Goal: Task Accomplishment & Management: Complete application form

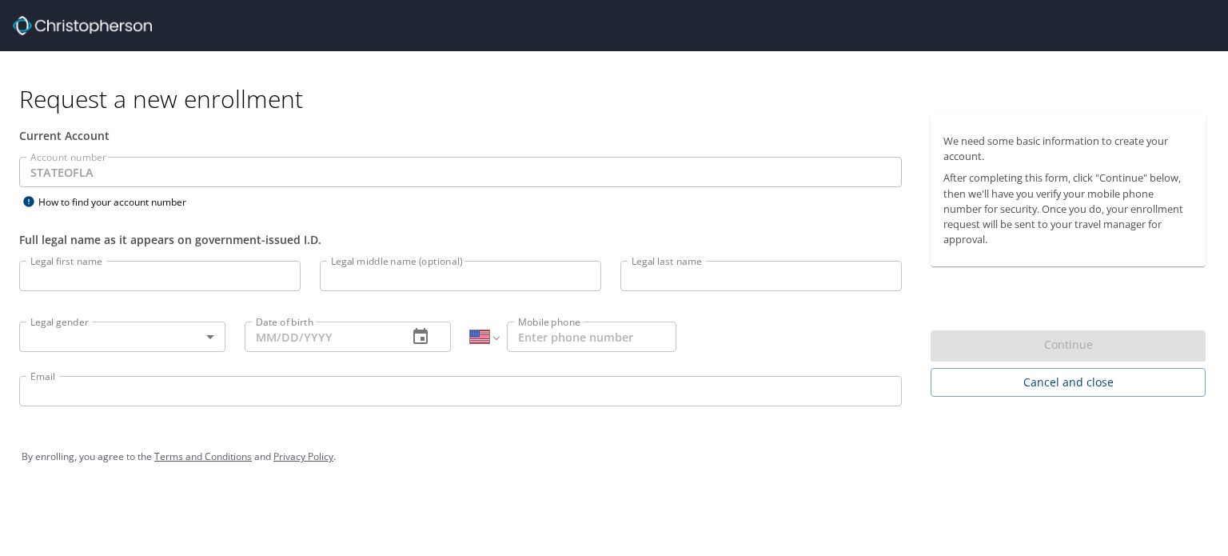
select select "US"
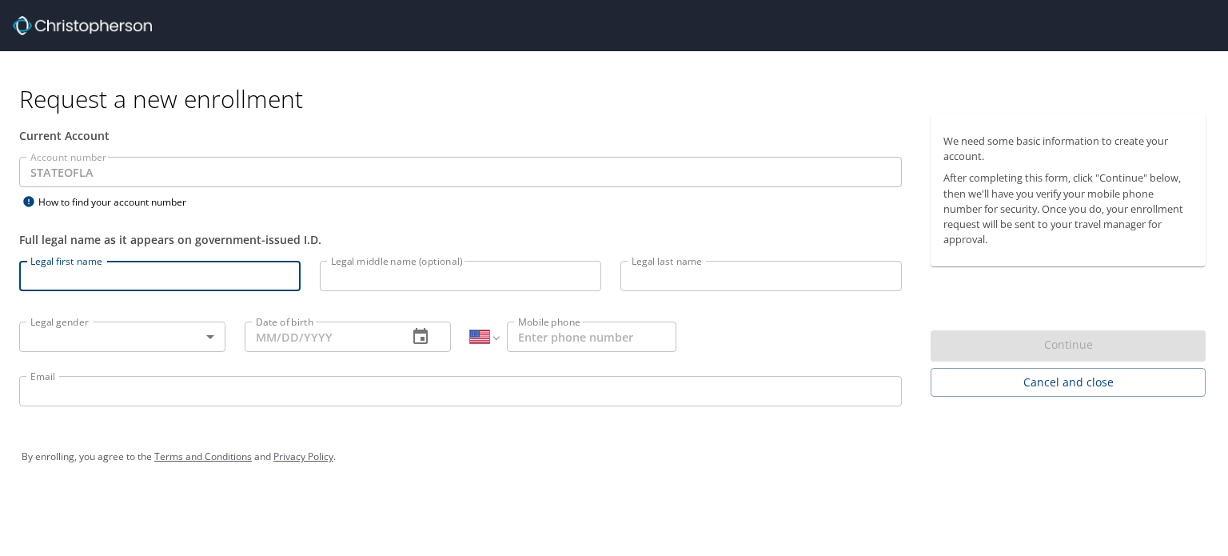
click at [107, 286] on input "Legal first name" at bounding box center [159, 276] width 281 height 30
type input "Zeyad"
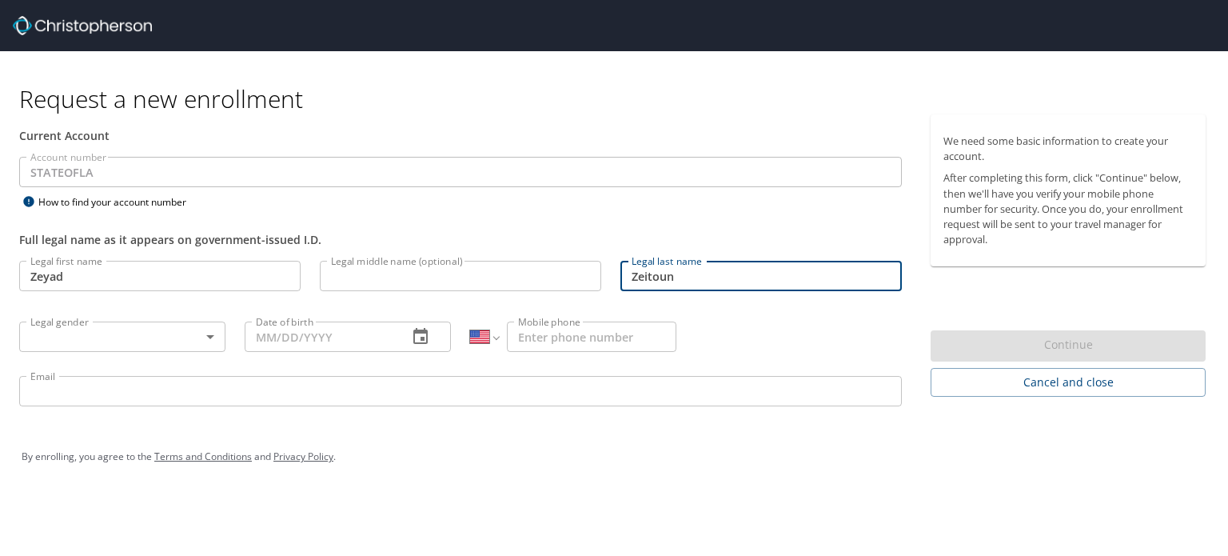
type input "Zeitoun"
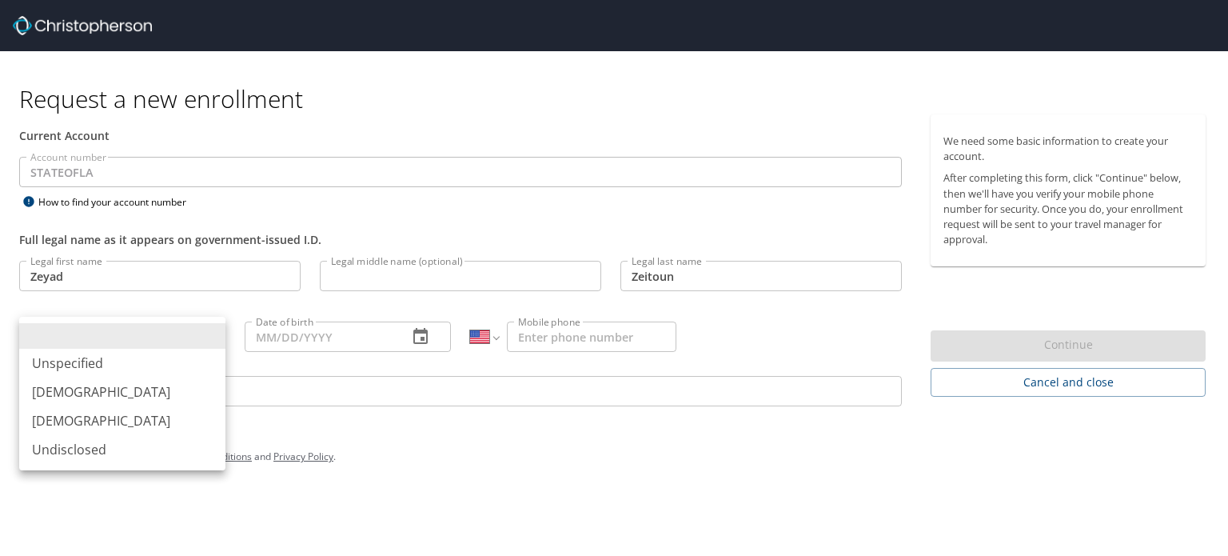
click at [197, 337] on body "Request a new enrollment Current Account Account number STATEOFLA Account numbe…" at bounding box center [614, 278] width 1228 height 556
click at [122, 390] on li "[DEMOGRAPHIC_DATA]" at bounding box center [122, 391] width 206 height 29
type input "[DEMOGRAPHIC_DATA]"
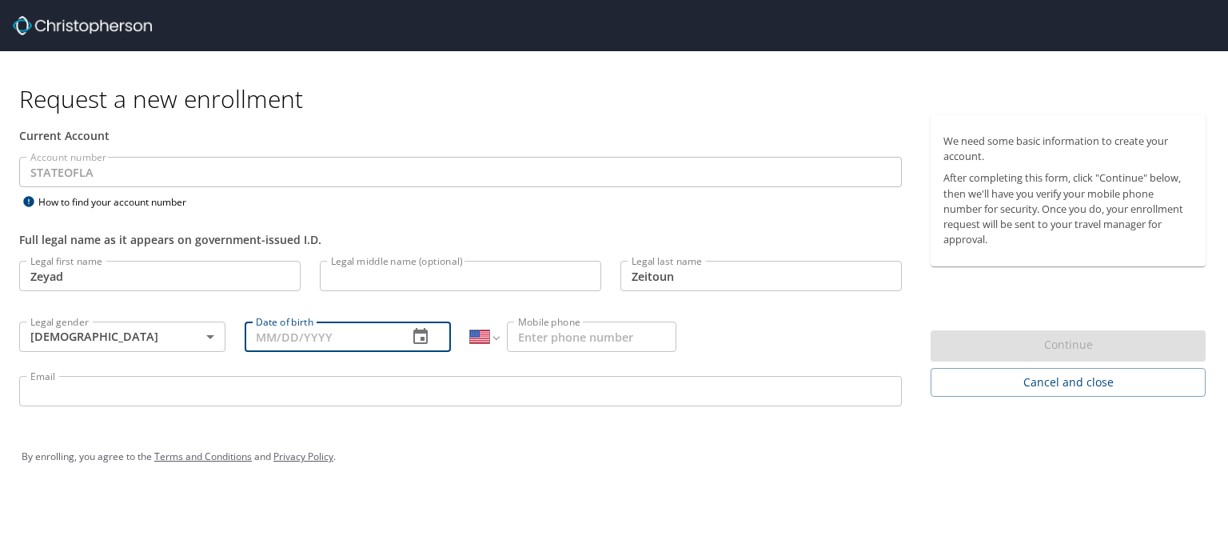
click at [307, 334] on input "Date of birth" at bounding box center [320, 336] width 150 height 30
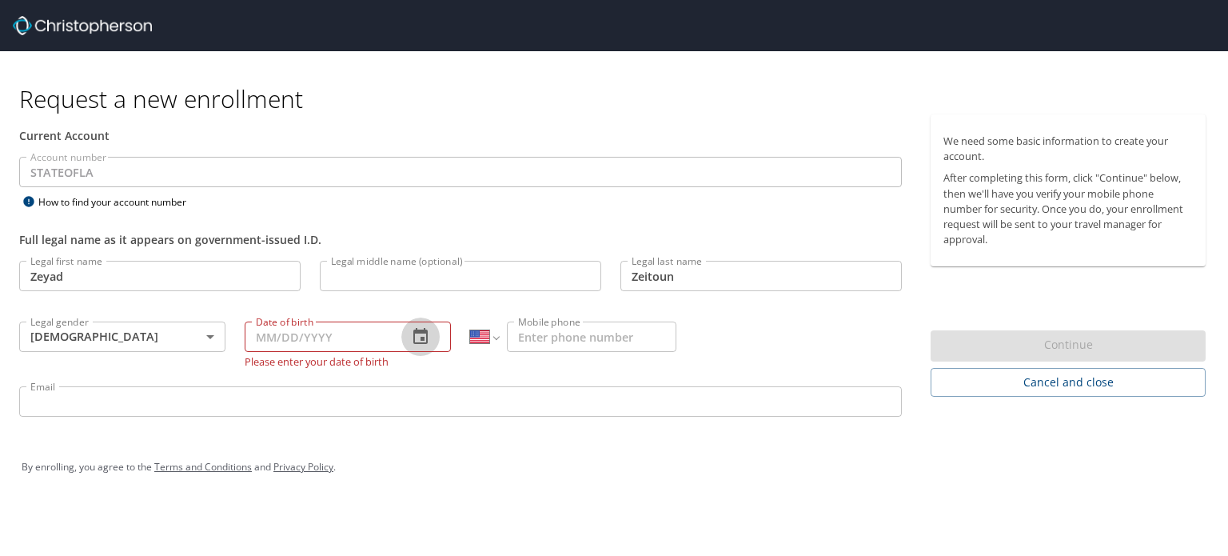
click at [423, 335] on icon "button" at bounding box center [420, 336] width 19 height 19
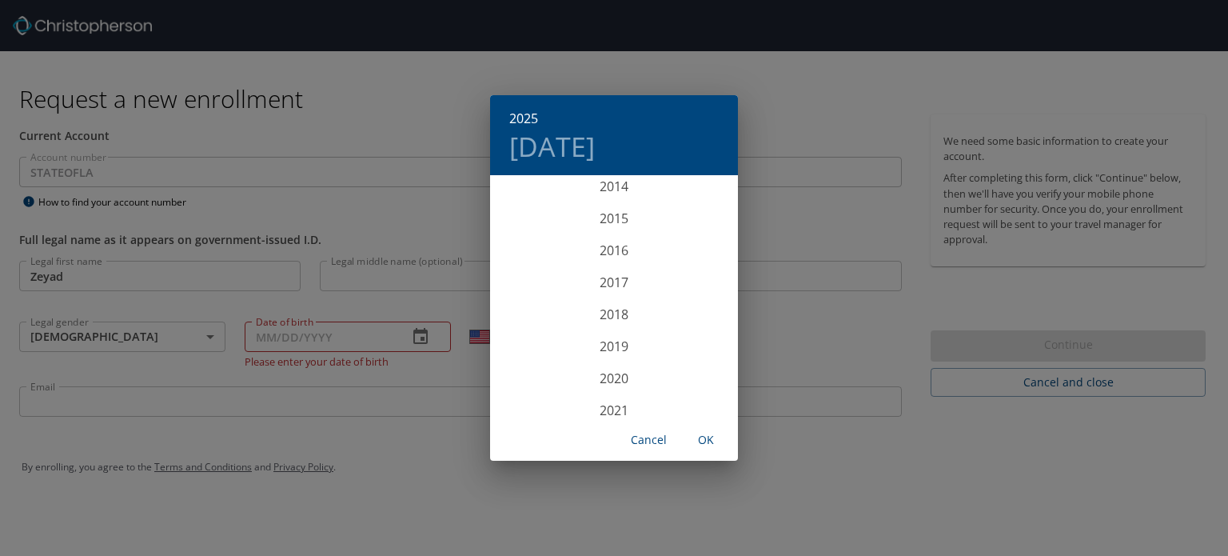
scroll to position [3668, 0]
click at [603, 353] on div "2019" at bounding box center [614, 362] width 248 height 32
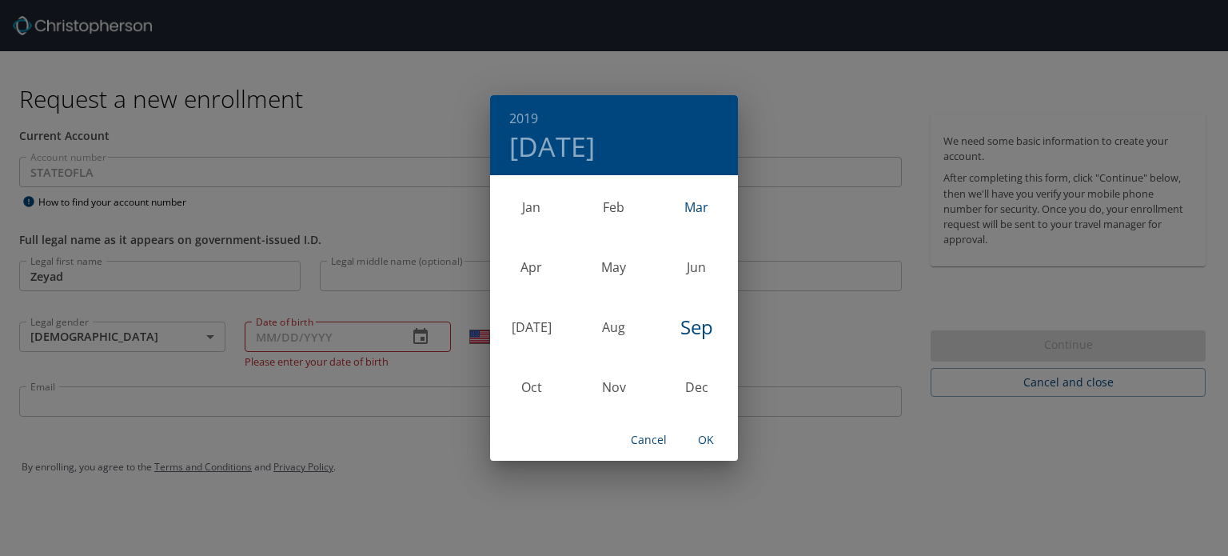
click at [708, 204] on div "Mar" at bounding box center [697, 207] width 82 height 60
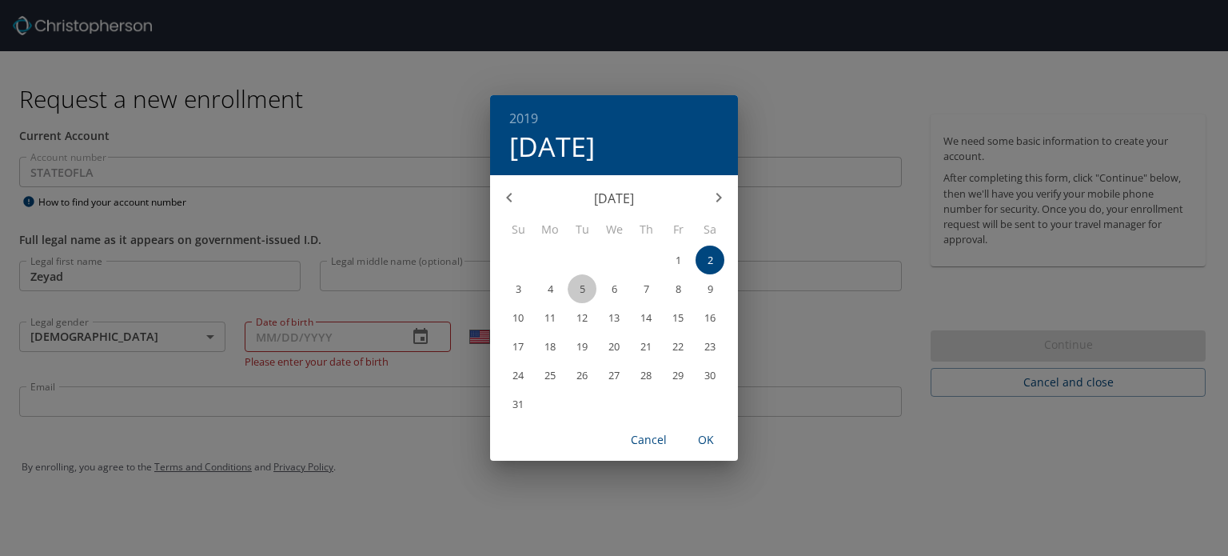
click at [580, 285] on p "5" at bounding box center [583, 289] width 6 height 10
click at [627, 200] on p "March 2019" at bounding box center [613, 198] width 171 height 19
click at [508, 195] on icon "button" at bounding box center [509, 198] width 6 height 10
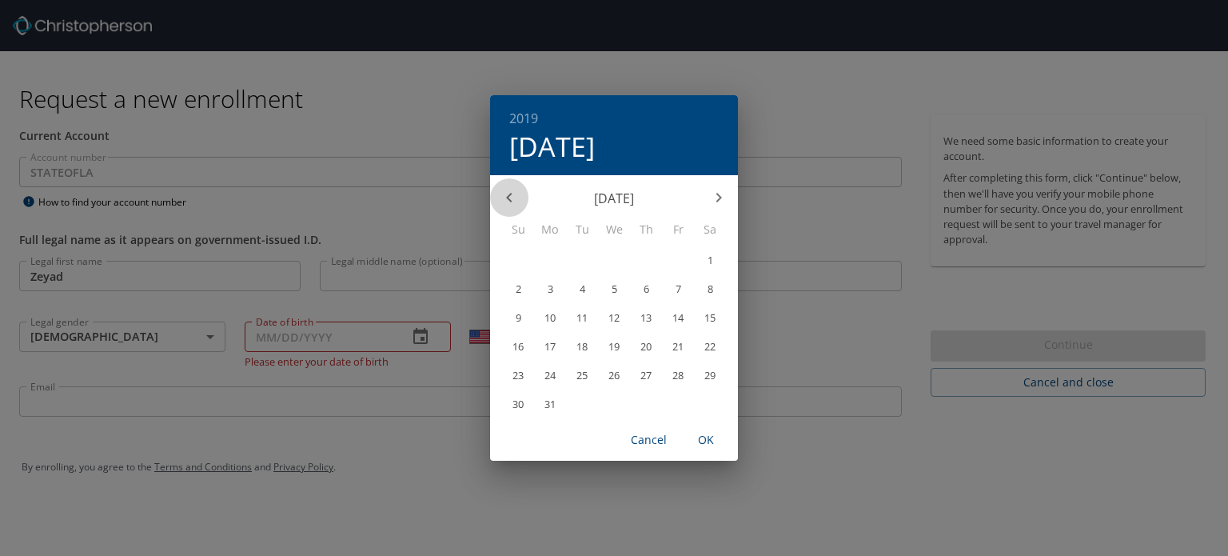
click at [508, 195] on icon "button" at bounding box center [509, 198] width 6 height 10
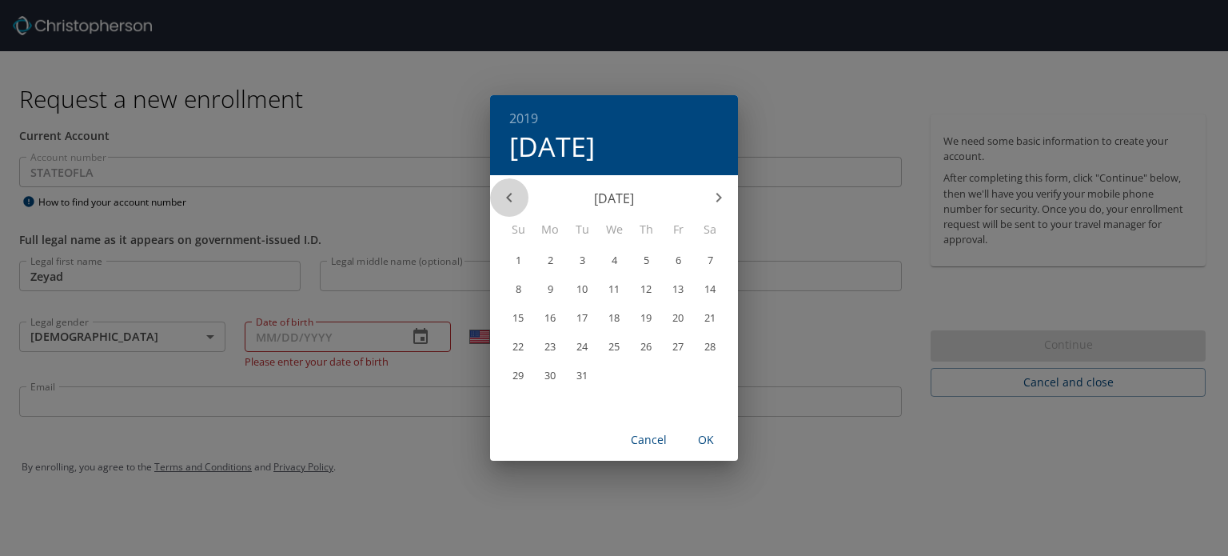
click at [508, 195] on icon "button" at bounding box center [509, 198] width 6 height 10
drag, startPoint x: 508, startPoint y: 195, endPoint x: 648, endPoint y: 438, distance: 280.1
click at [648, 438] on div "2019 Tue, Mar 5 June 2018 Su Mo Tu We Th Fr Sa 27 28 29 30 31 1 2 3 4 5 6 7 8 9…" at bounding box center [614, 278] width 248 height 366
click at [648, 438] on span "Cancel" at bounding box center [648, 440] width 38 height 20
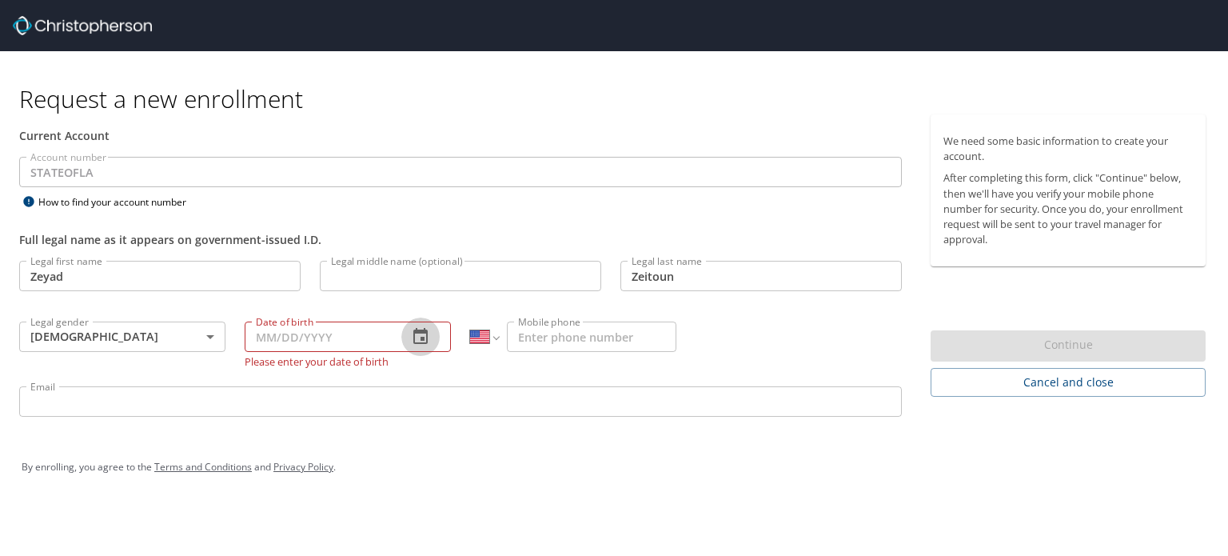
click at [423, 335] on icon "button" at bounding box center [420, 336] width 19 height 19
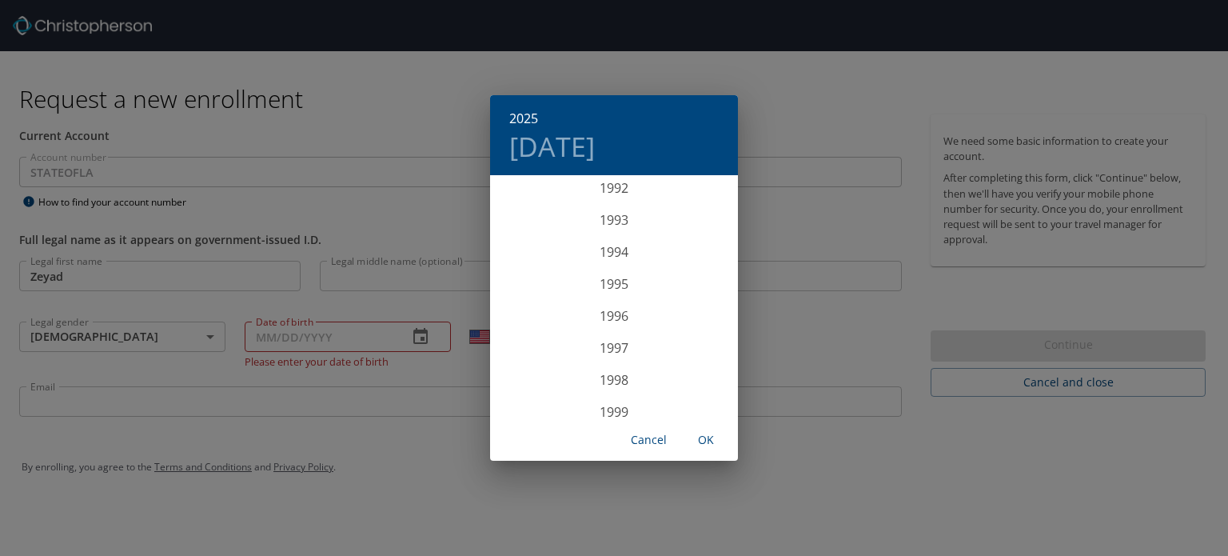
scroll to position [2973, 0]
click at [606, 226] on div "1993" at bounding box center [614, 225] width 248 height 32
click at [700, 197] on div "Mar" at bounding box center [697, 207] width 82 height 60
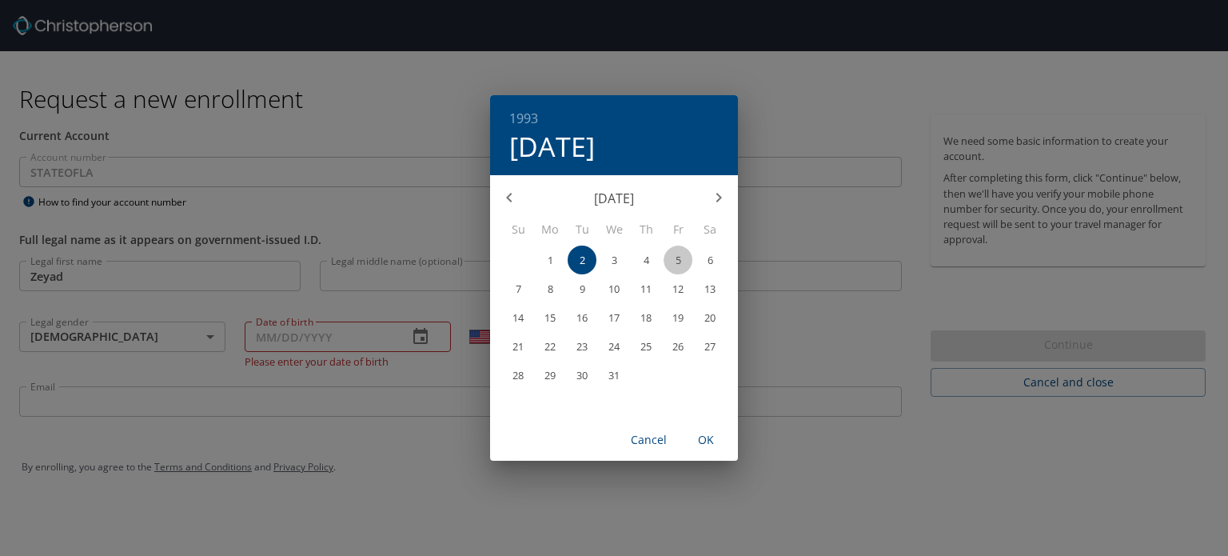
click at [677, 257] on p "5" at bounding box center [679, 260] width 6 height 10
click at [707, 437] on span "OK" at bounding box center [706, 440] width 38 height 20
type input "[DATE]"
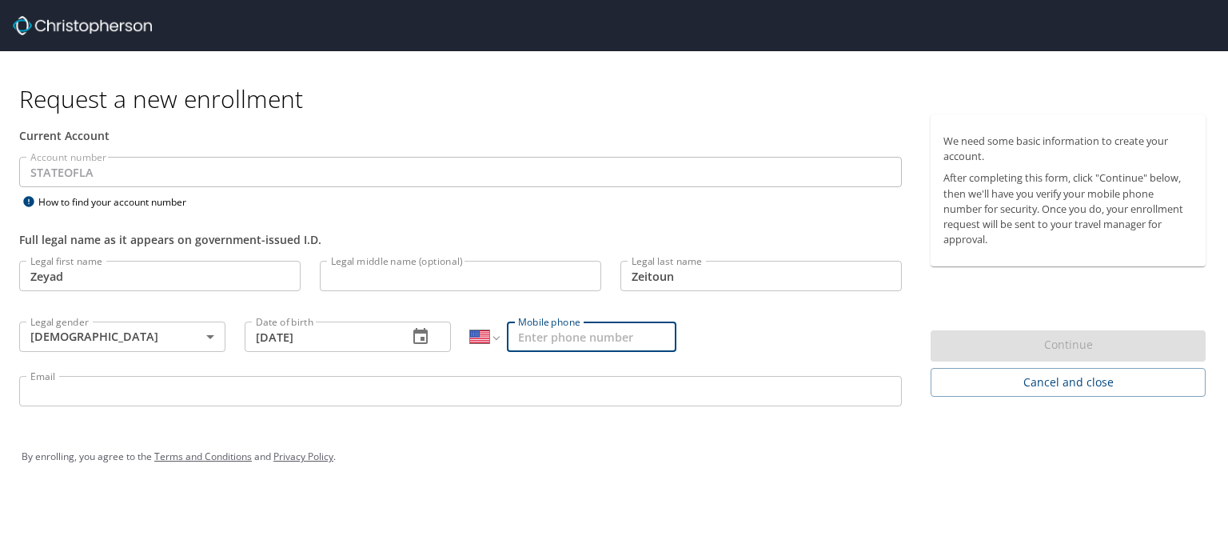
click at [552, 336] on input "Mobile phone" at bounding box center [591, 336] width 169 height 30
type input "[PHONE_NUMBER]"
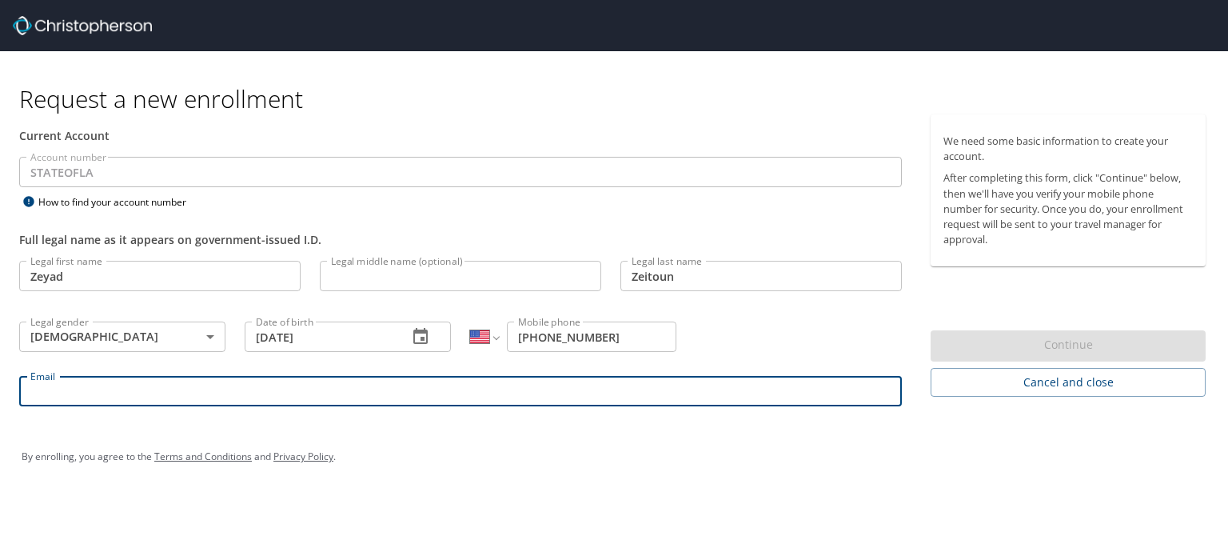
click at [421, 391] on input "Email" at bounding box center [460, 391] width 883 height 30
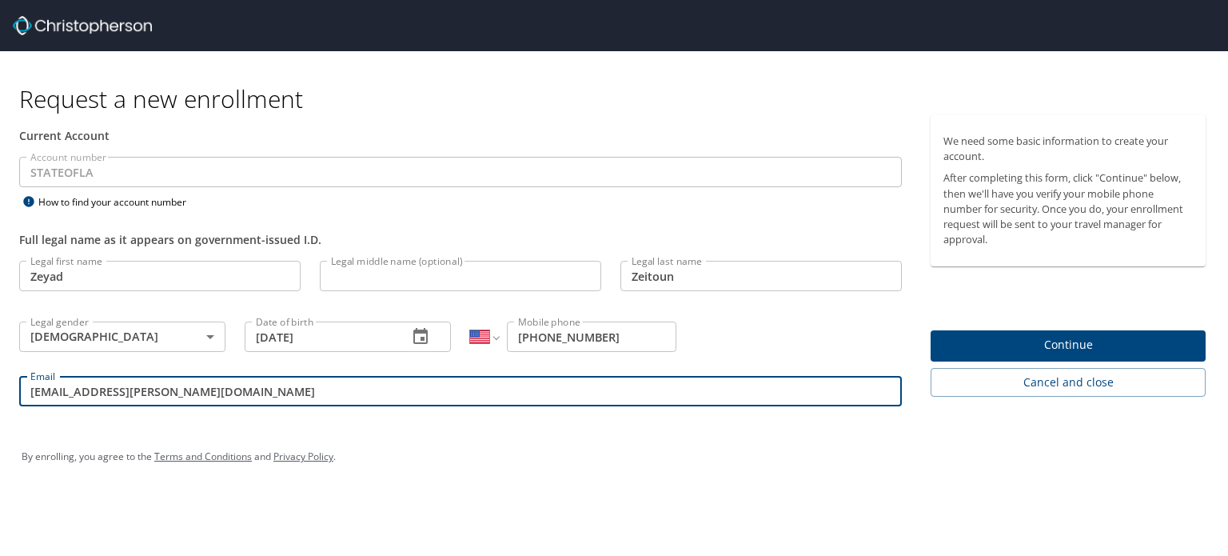
type input "[EMAIL_ADDRESS][PERSON_NAME][DOMAIN_NAME]"
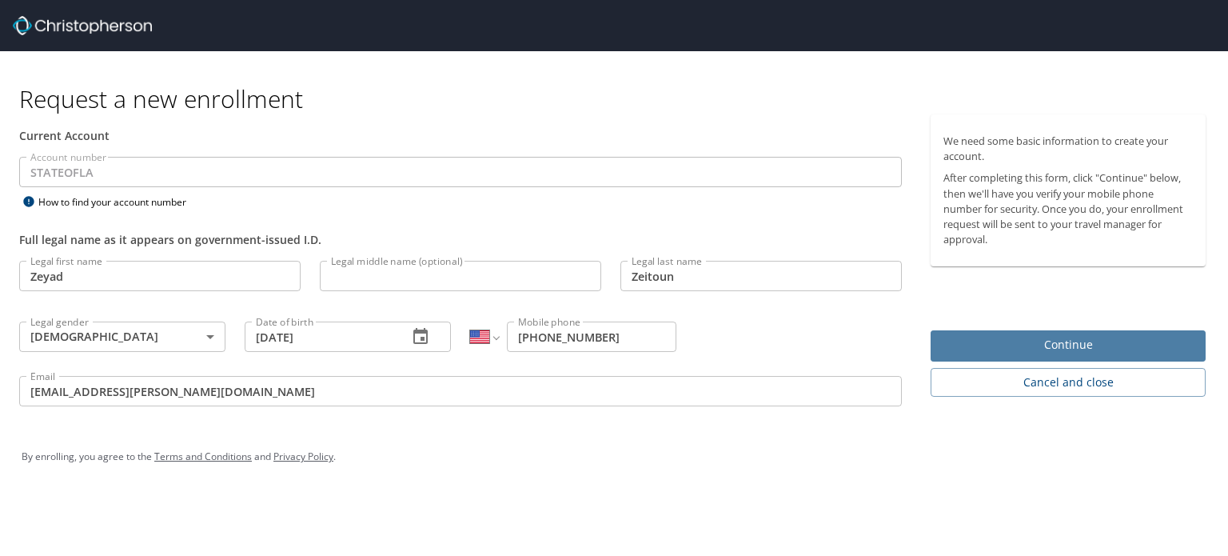
click at [970, 338] on span "Continue" at bounding box center [1067, 345] width 249 height 20
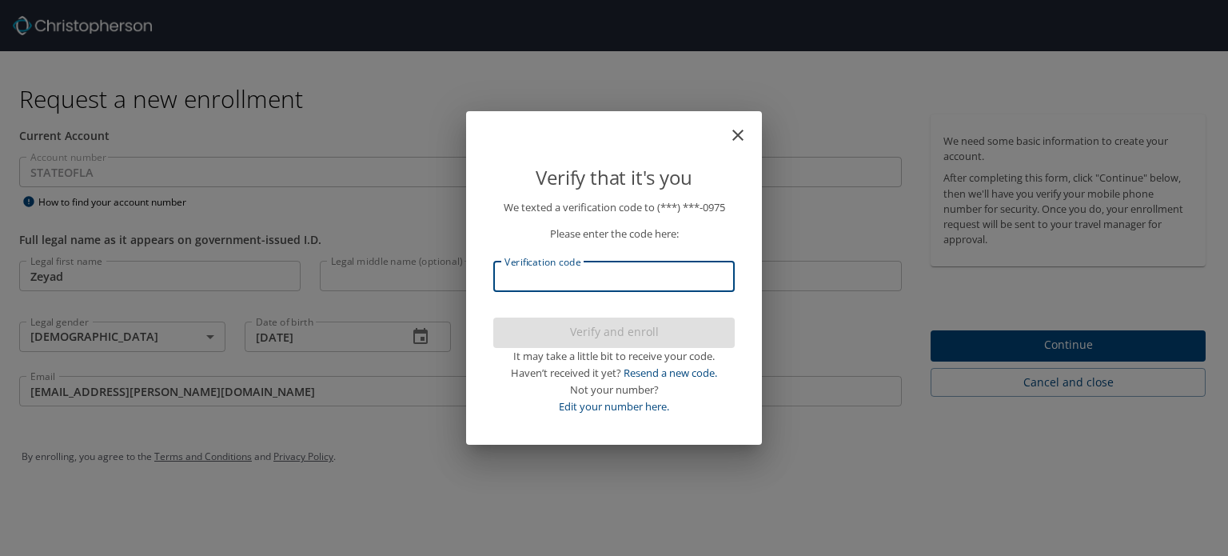
click at [651, 285] on input "Verification code" at bounding box center [613, 276] width 241 height 30
type input "04913"
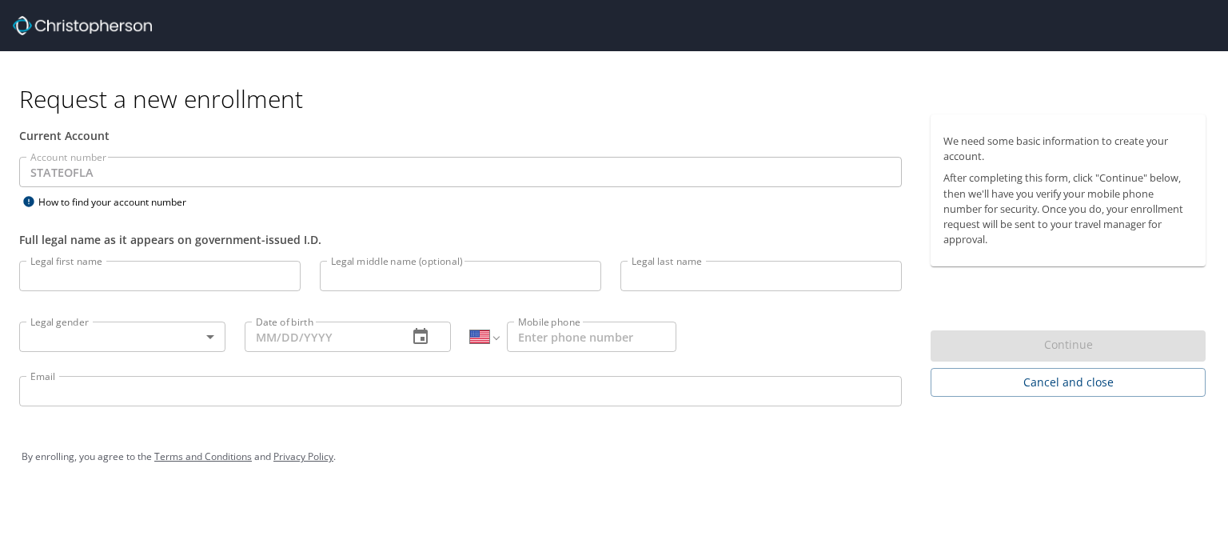
select select "US"
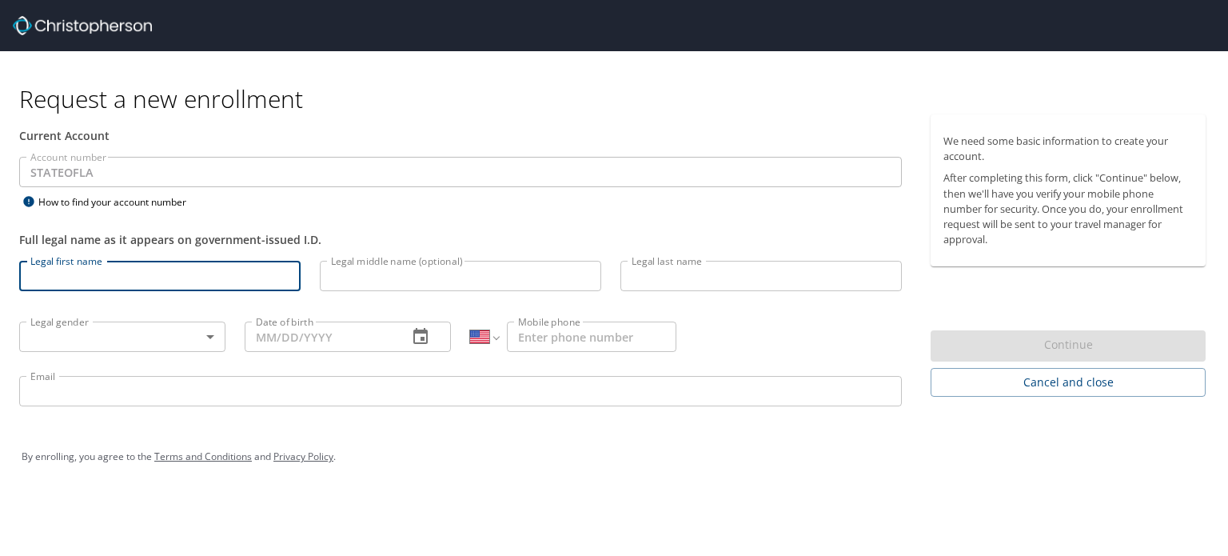
click at [179, 275] on input "Legal first name" at bounding box center [159, 276] width 281 height 30
type input "Zeyad"
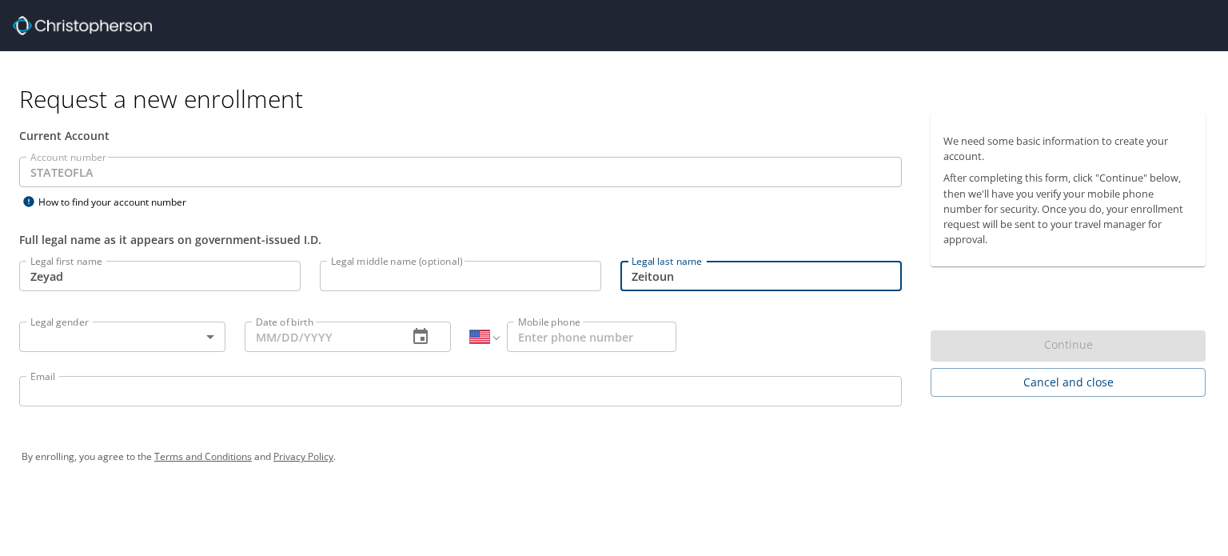
type input "Zeitoun"
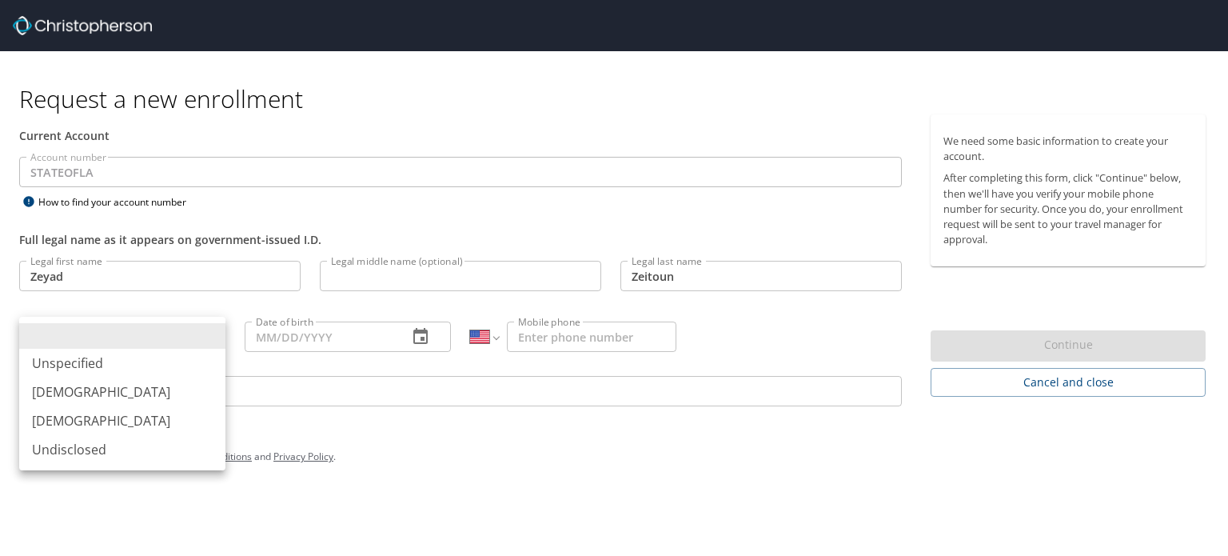
click at [217, 321] on body "Request a new enrollment Current Account Account number STATEOFLA Account numbe…" at bounding box center [614, 278] width 1228 height 556
click at [124, 386] on li "[DEMOGRAPHIC_DATA]" at bounding box center [122, 391] width 206 height 29
type input "[DEMOGRAPHIC_DATA]"
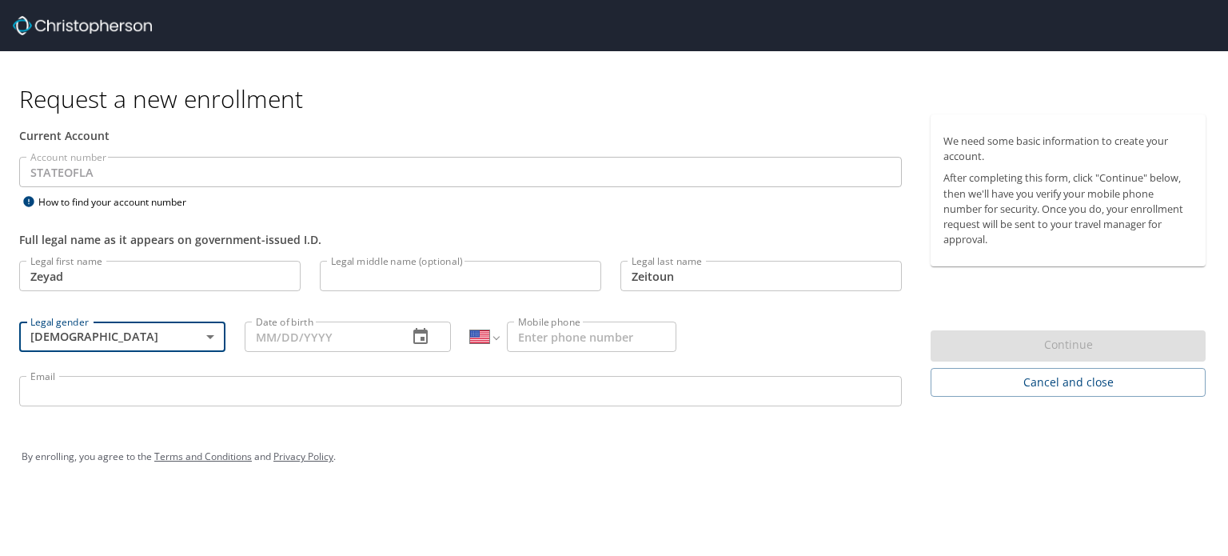
click at [420, 341] on icon "button" at bounding box center [420, 336] width 19 height 19
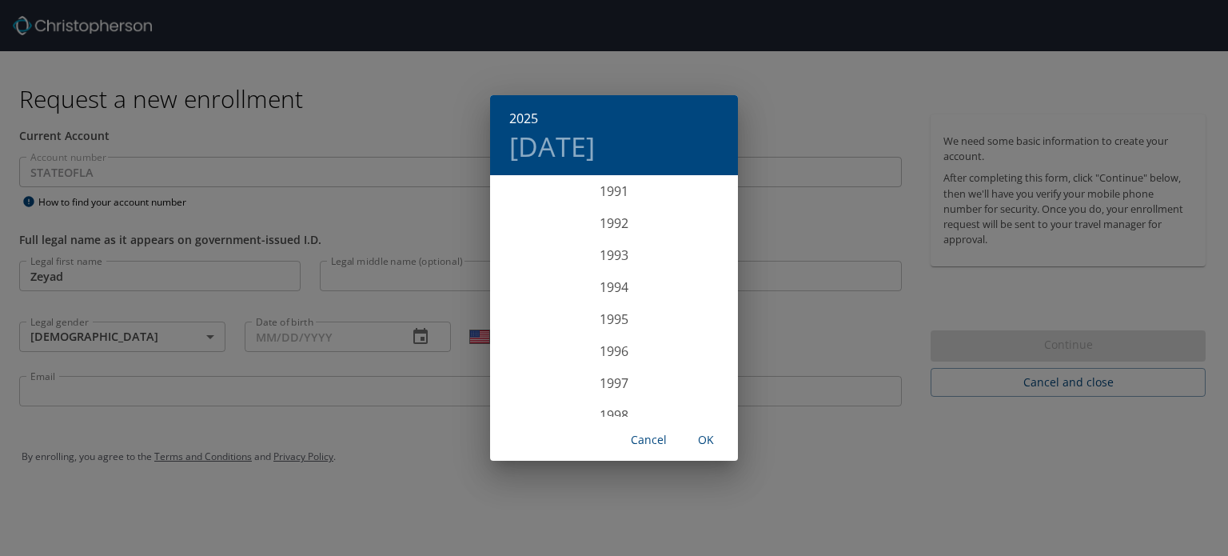
scroll to position [2907, 0]
click at [601, 290] on div "1993" at bounding box center [614, 292] width 248 height 32
click at [697, 203] on div "Mar" at bounding box center [697, 207] width 82 height 60
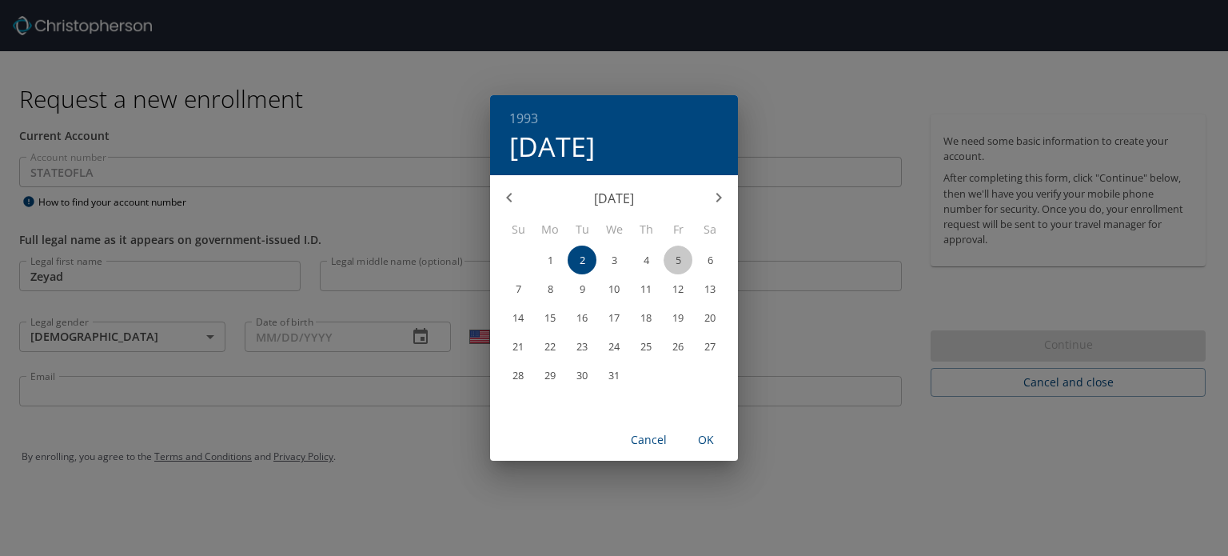
click at [682, 257] on span "5" at bounding box center [678, 260] width 29 height 10
click at [702, 435] on span "OK" at bounding box center [706, 440] width 38 height 20
type input "[DATE]"
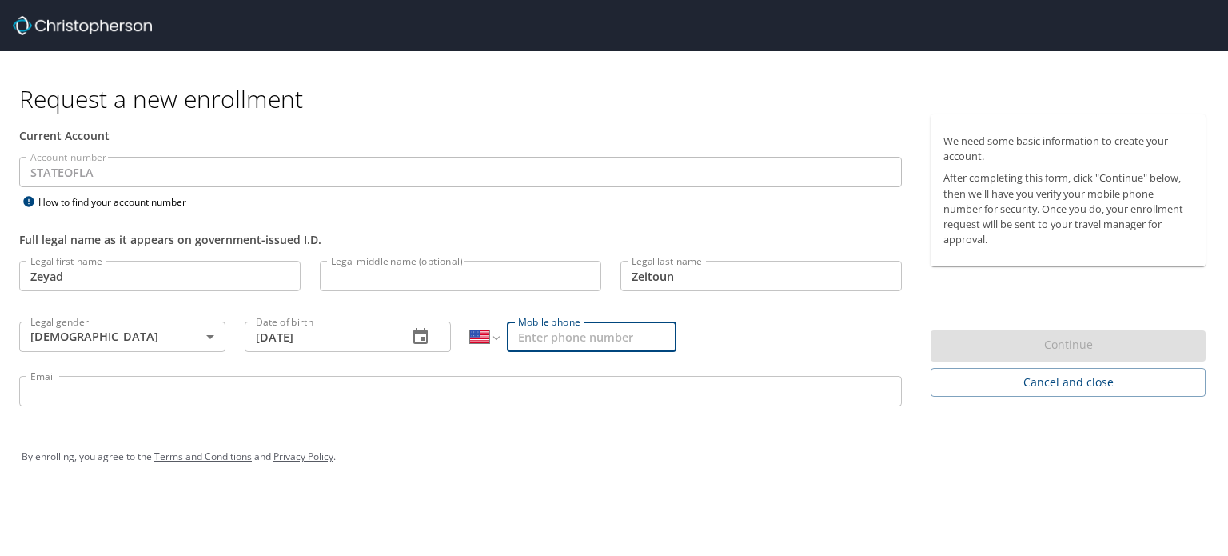
click at [610, 341] on input "Mobile phone" at bounding box center [591, 336] width 169 height 30
type input "[PHONE_NUMBER]"
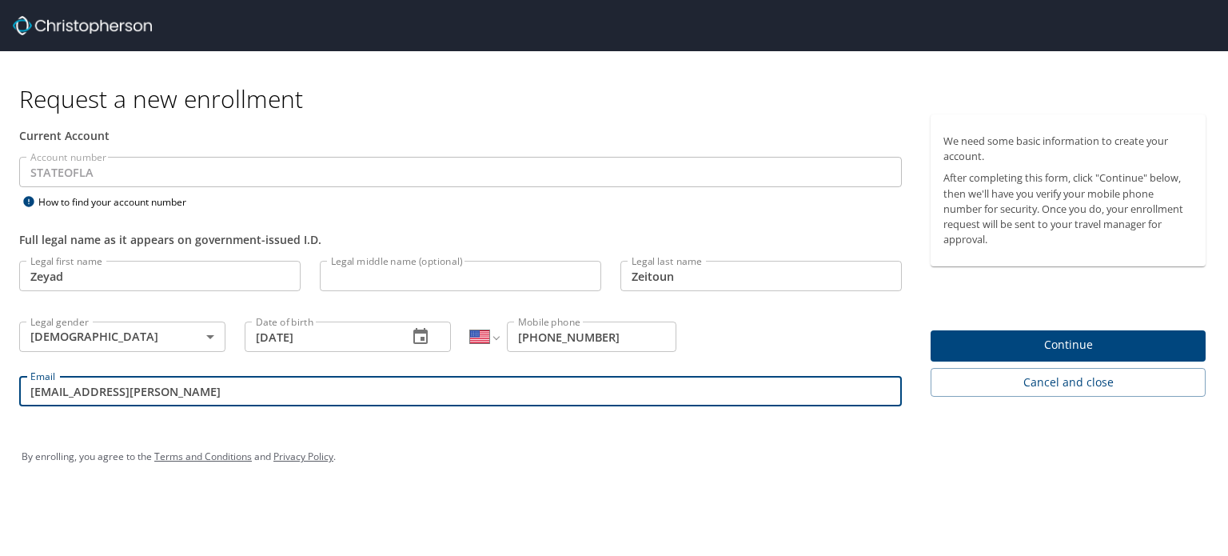
type input "[EMAIL_ADDRESS][PERSON_NAME][DOMAIN_NAME]"
click at [438, 453] on div "By enrolling, you agree to the Terms and Conditions and Privacy Policy ." at bounding box center [614, 457] width 1185 height 40
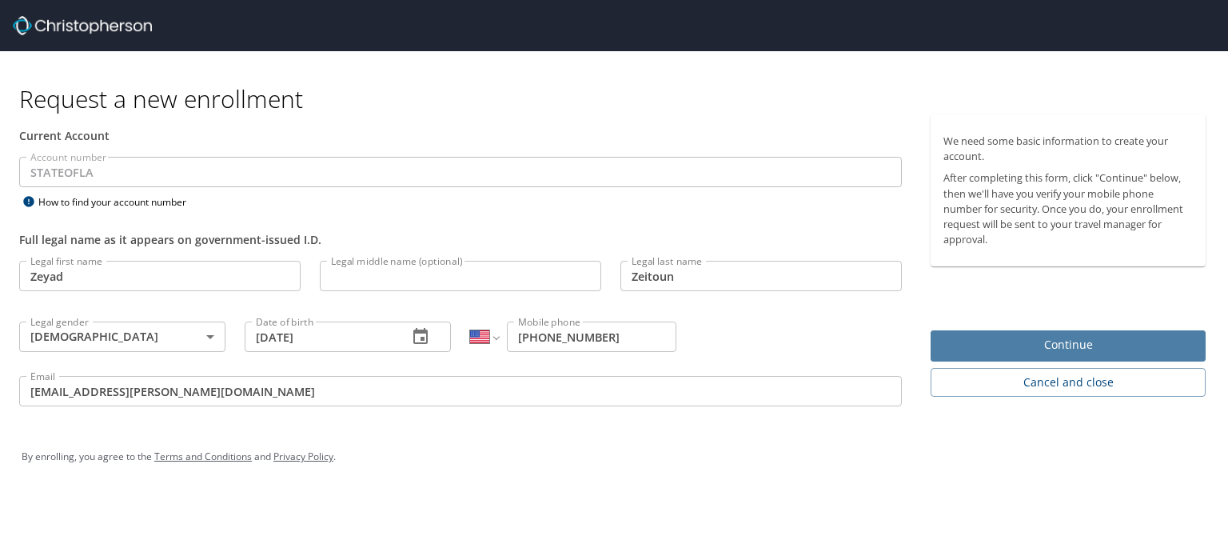
click at [1034, 353] on span "Continue" at bounding box center [1067, 345] width 249 height 20
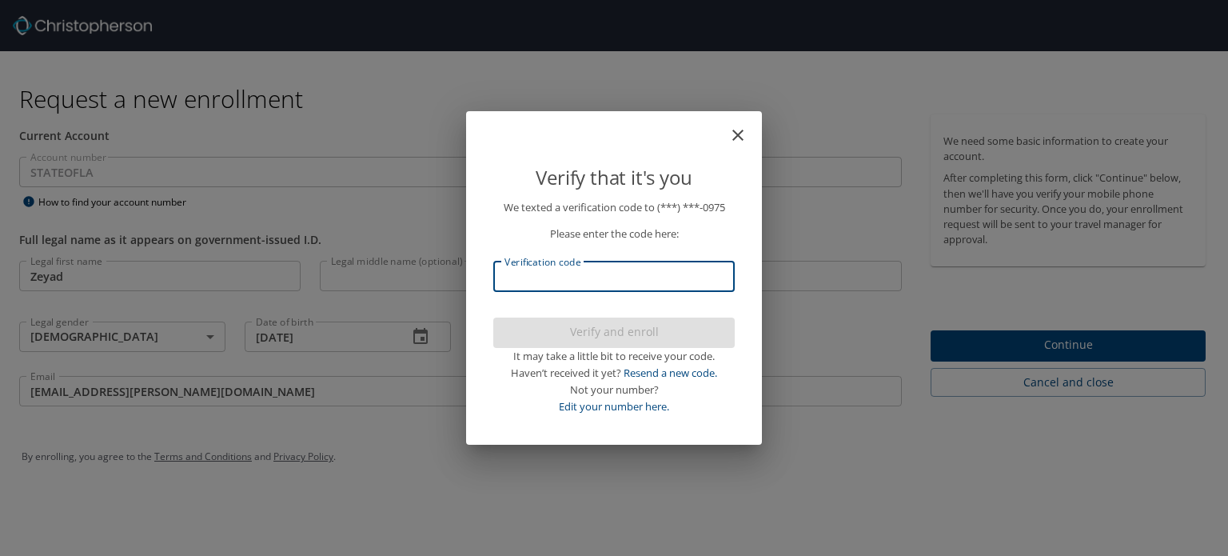
click at [624, 285] on input "Verification code" at bounding box center [613, 276] width 241 height 30
type input "643070"
